Goal: Navigation & Orientation: Understand site structure

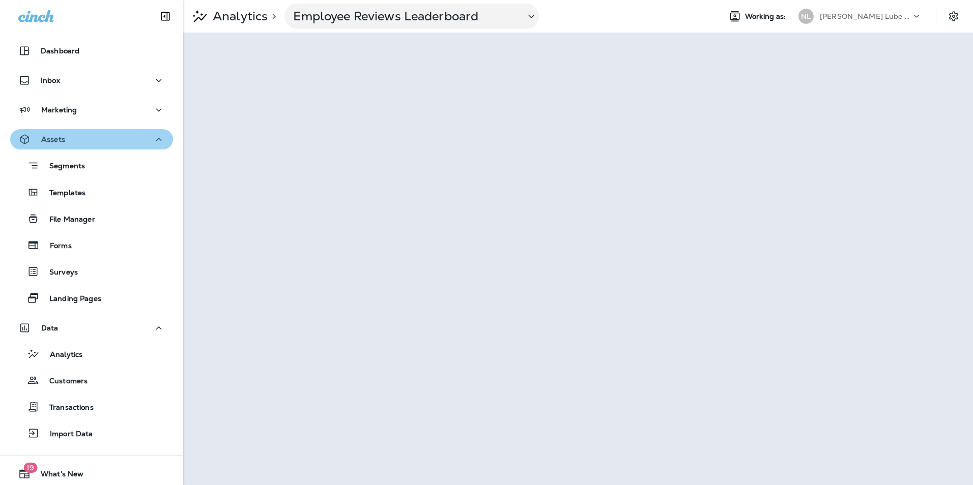
click at [98, 139] on div "Assets" at bounding box center [91, 139] width 146 height 13
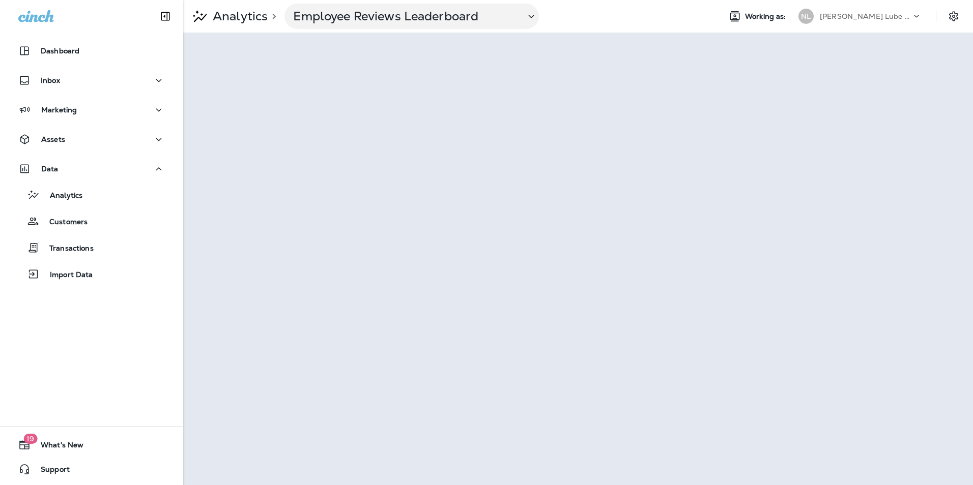
click at [55, 70] on div "Dashboard Inbox Marketing Assets Data Analytics Customers Transactions Import D…" at bounding box center [91, 165] width 183 height 269
click at [91, 56] on div "Dashboard" at bounding box center [91, 51] width 146 height 12
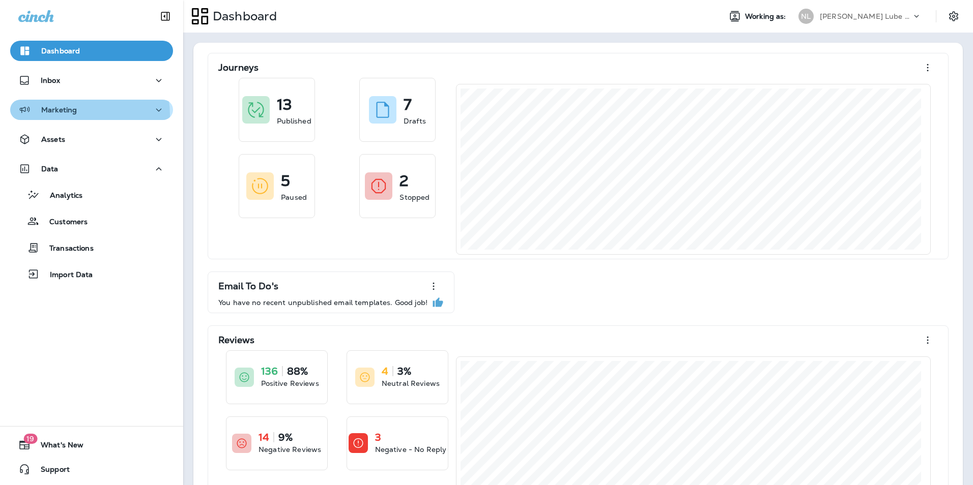
click at [75, 115] on div "Marketing" at bounding box center [47, 110] width 58 height 13
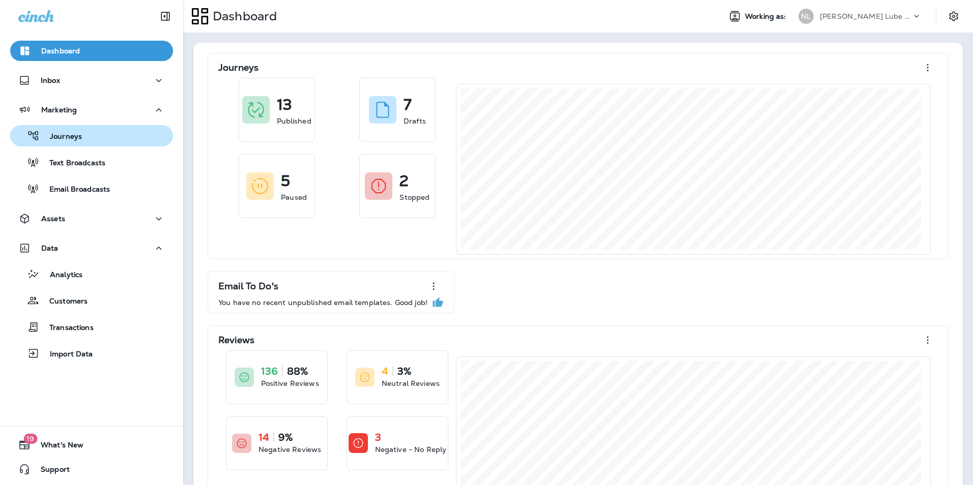
click at [85, 143] on button "Journeys" at bounding box center [91, 135] width 163 height 21
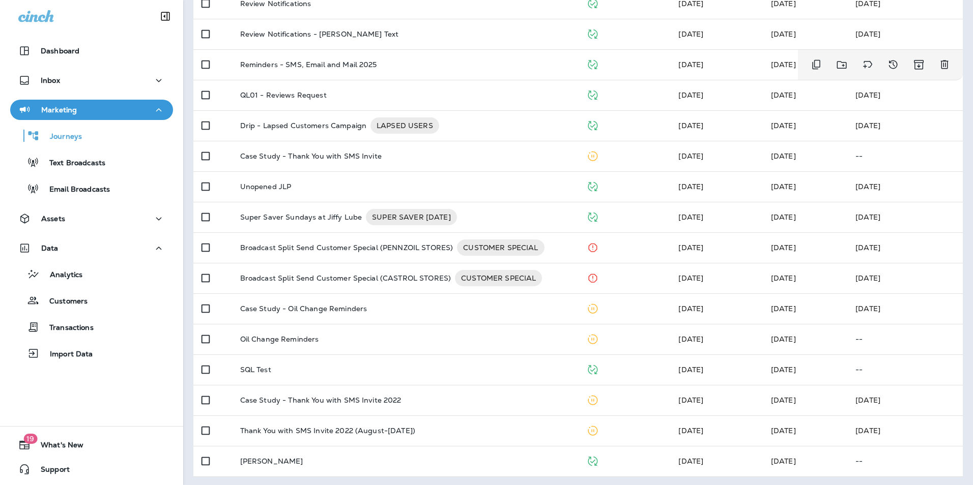
scroll to position [269, 0]
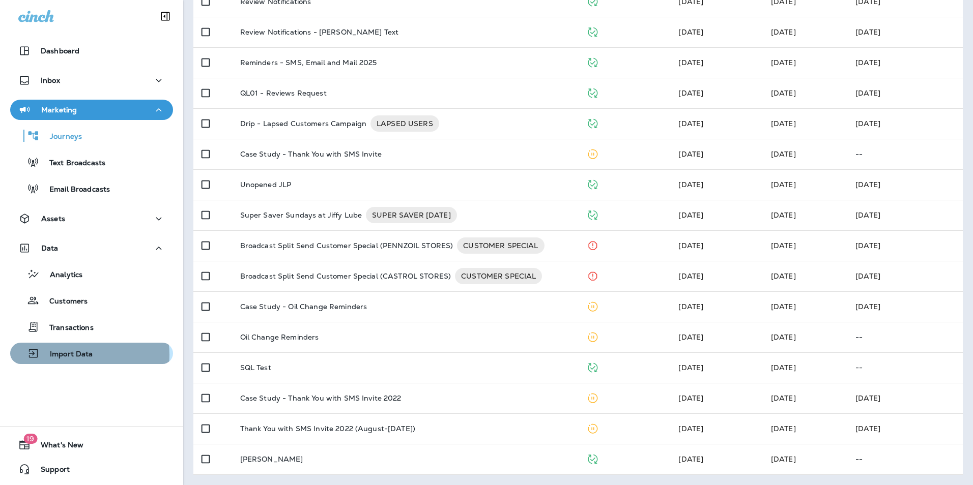
click at [81, 355] on p "Import Data" at bounding box center [66, 355] width 53 height 10
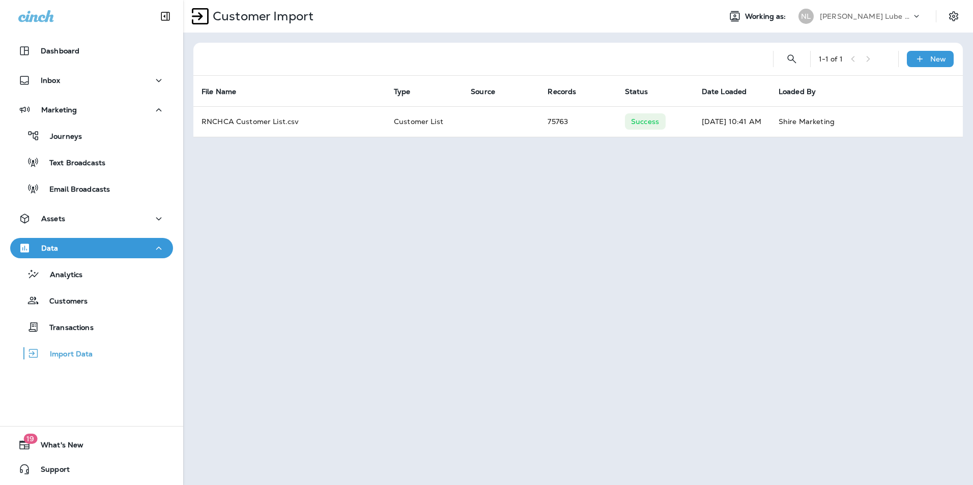
click at [738, 78] on th "Date Loaded" at bounding box center [731, 91] width 77 height 31
click at [64, 45] on div "Dashboard" at bounding box center [48, 51] width 61 height 12
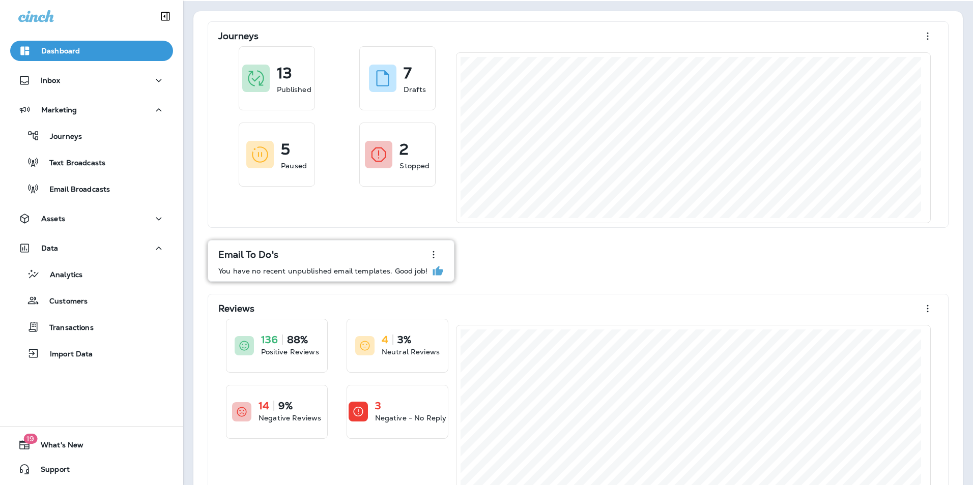
scroll to position [67, 0]
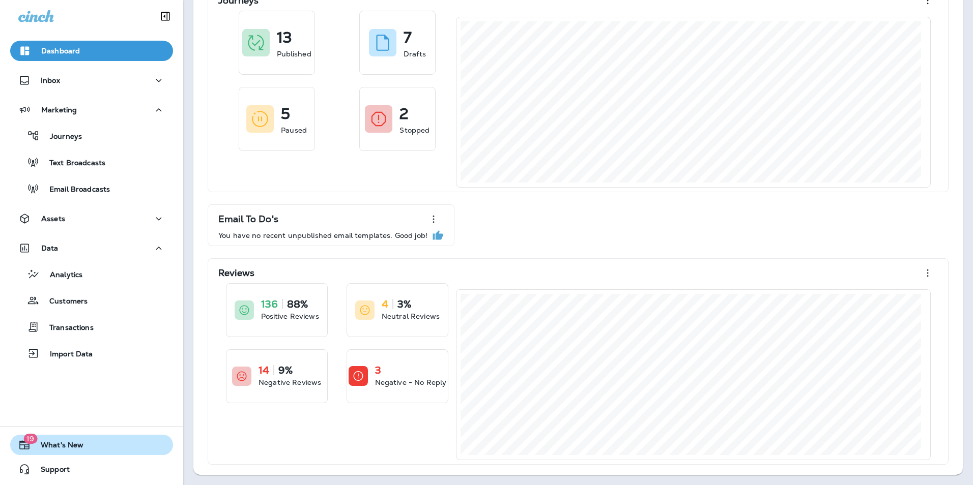
click at [49, 439] on button "19 What's New" at bounding box center [91, 445] width 163 height 20
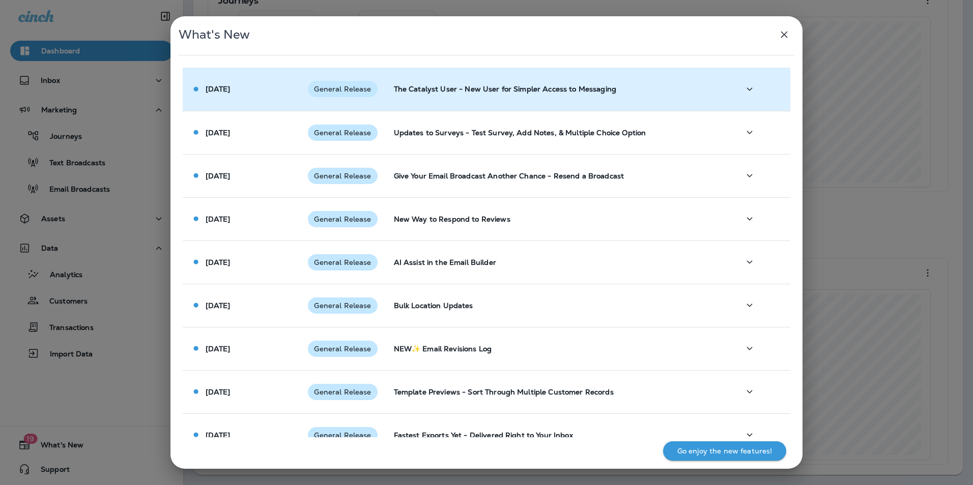
click at [353, 91] on span "General Release" at bounding box center [342, 89] width 69 height 8
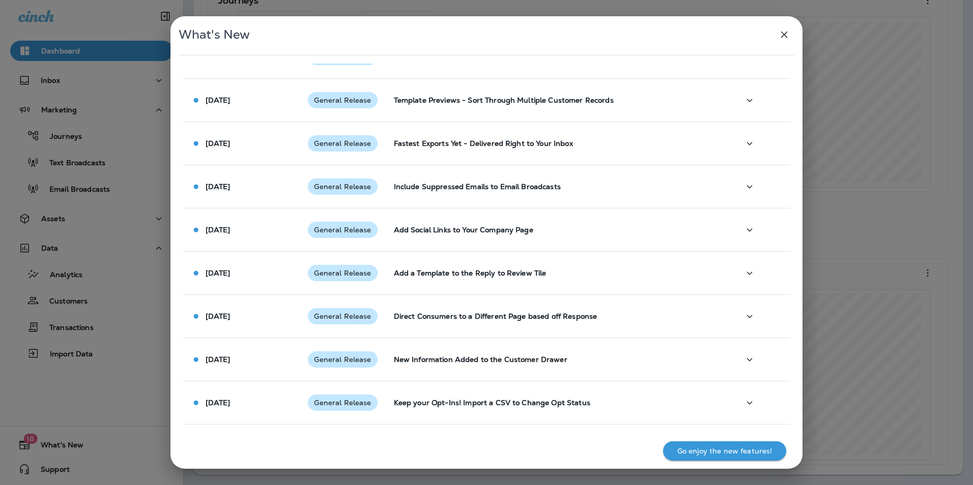
scroll to position [763, 0]
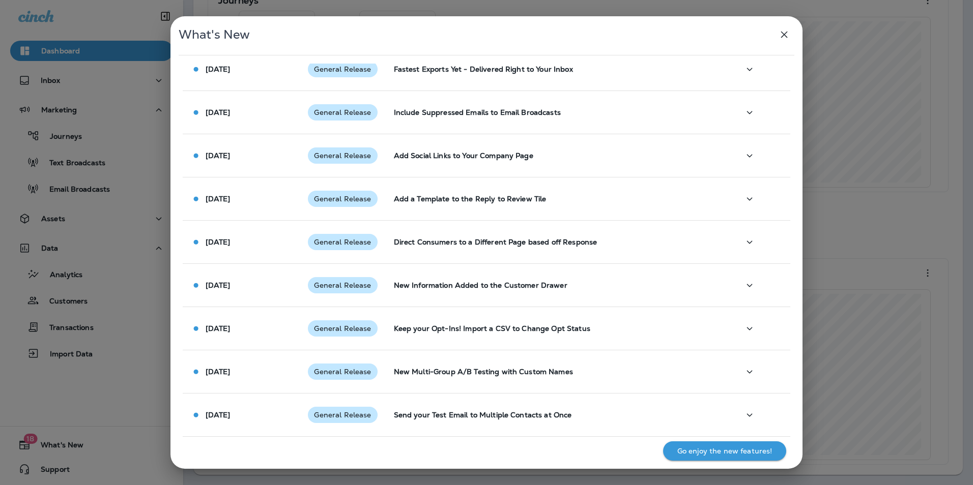
click at [95, 299] on div "What's New [DATE] General Release The Catalyst User - New User for Simpler Acce…" at bounding box center [486, 242] width 973 height 485
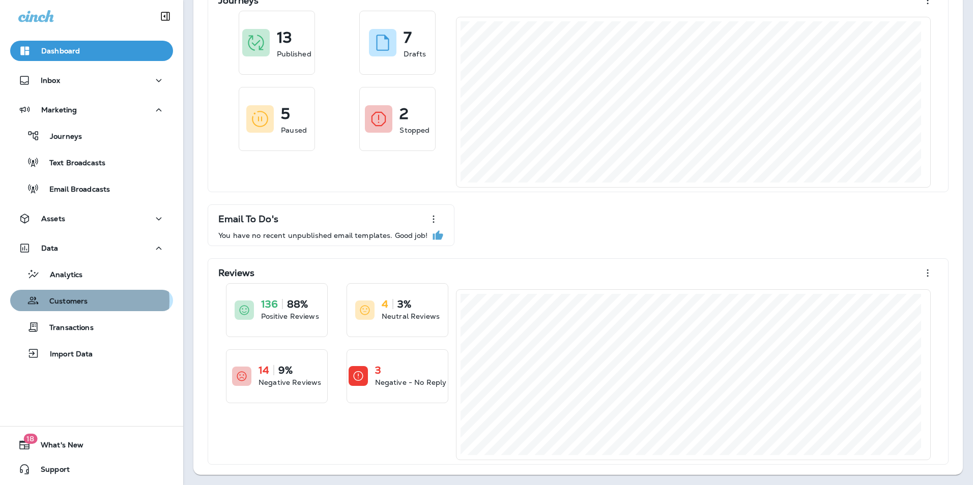
click at [86, 301] on p "Customers" at bounding box center [63, 302] width 48 height 10
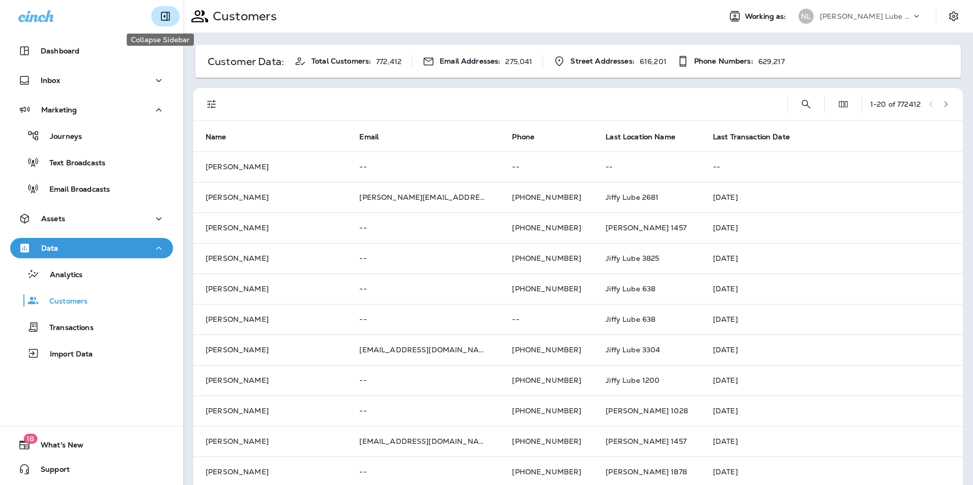
click at [159, 19] on icon "Collapse Sidebar" at bounding box center [165, 16] width 12 height 12
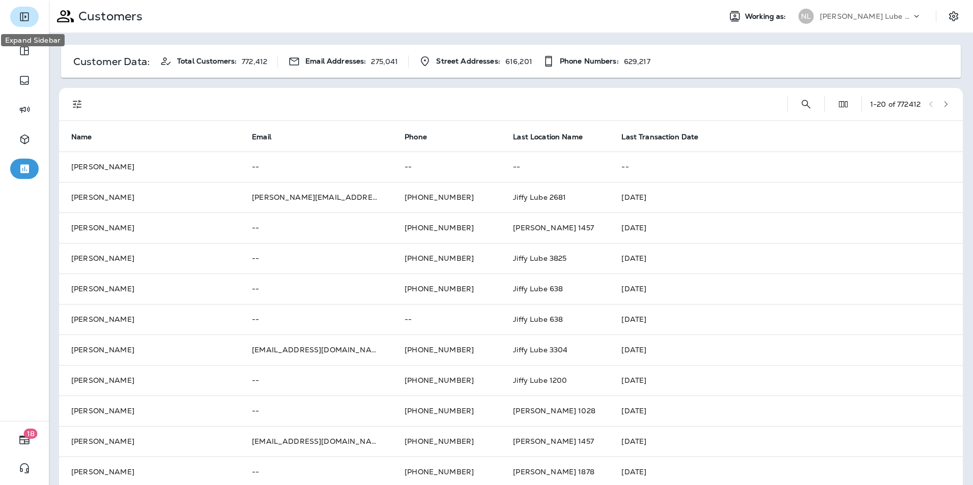
click at [28, 21] on icon "Expand Sidebar" at bounding box center [24, 17] width 12 height 12
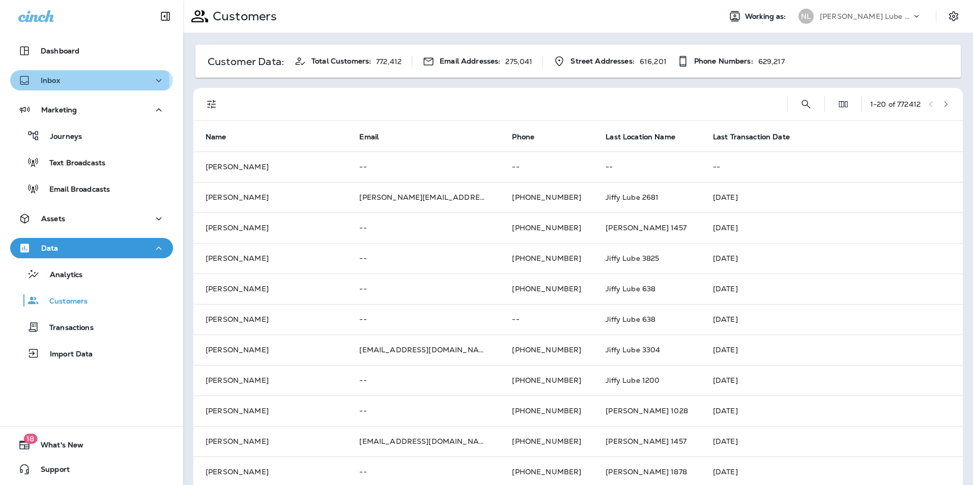
click at [54, 85] on div "Inbox" at bounding box center [39, 80] width 42 height 13
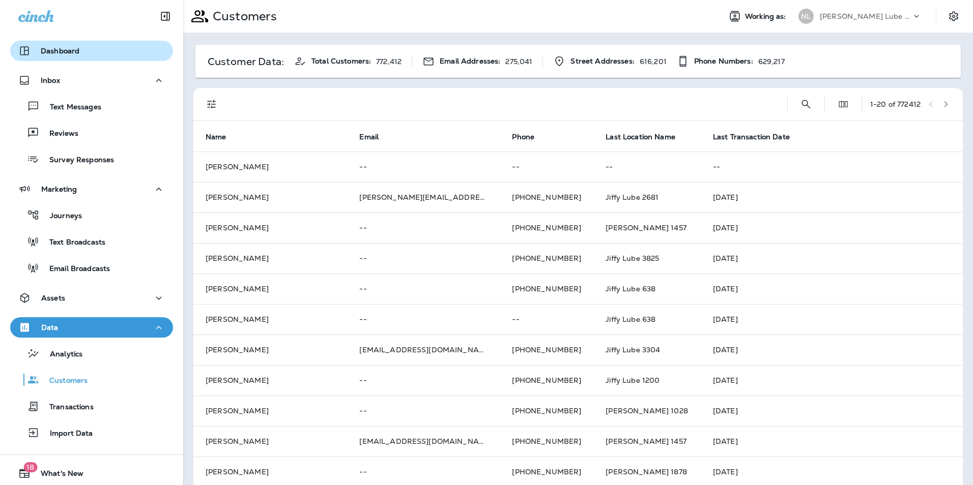
click at [114, 52] on div "Dashboard" at bounding box center [91, 51] width 146 height 12
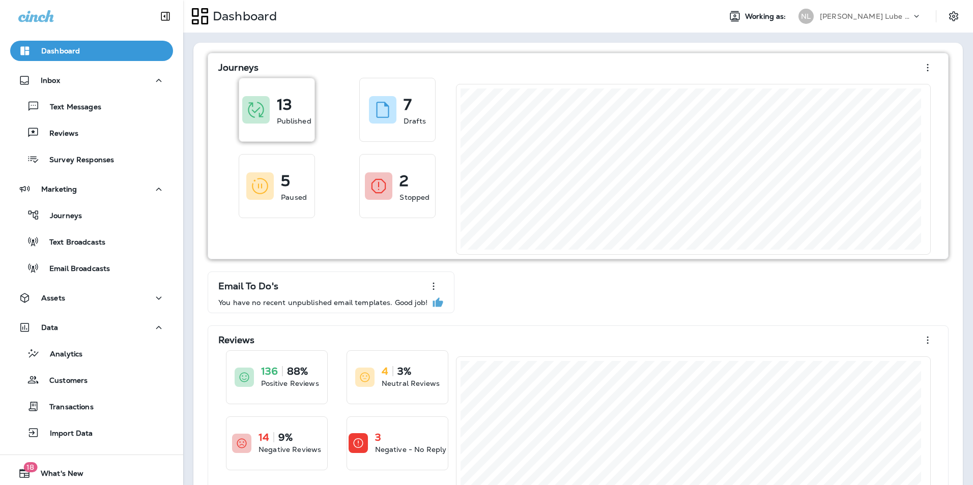
click at [305, 112] on div "13 Published" at bounding box center [294, 110] width 35 height 33
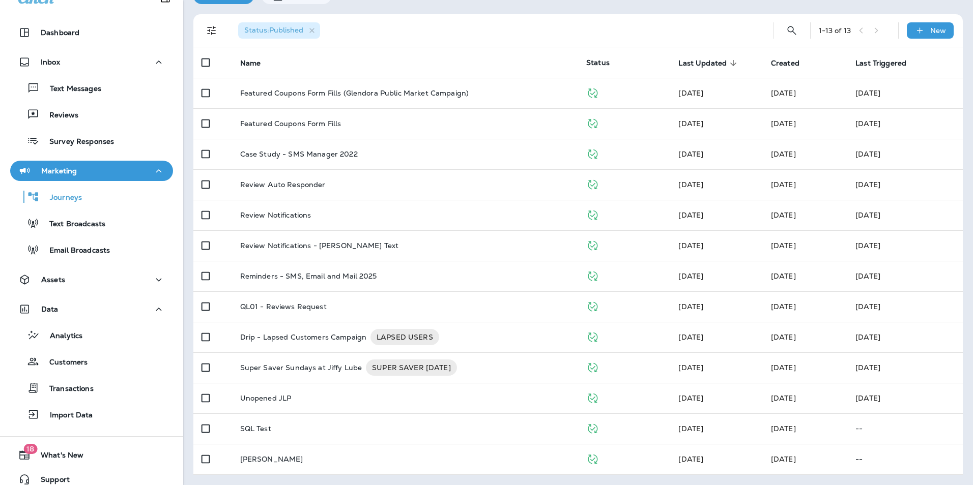
scroll to position [28, 0]
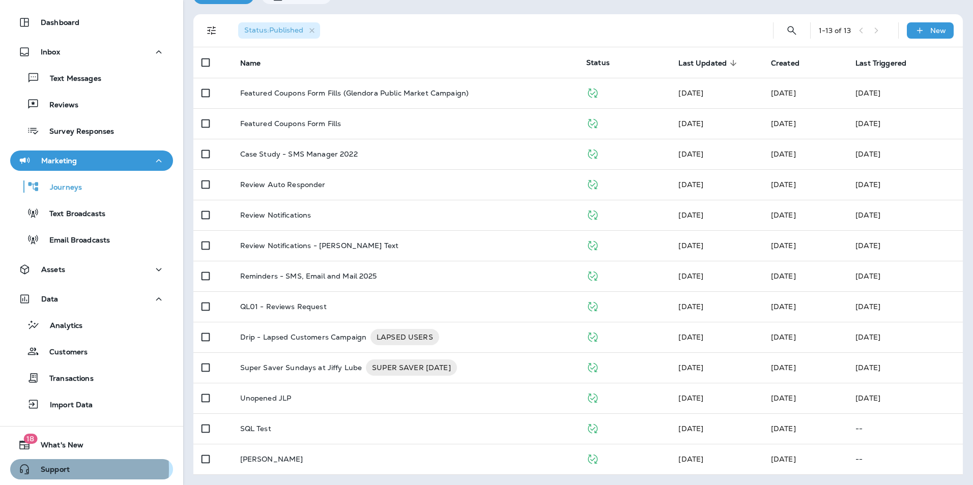
click at [49, 470] on span "Support" at bounding box center [50, 471] width 39 height 12
